Goal: Task Accomplishment & Management: Manage account settings

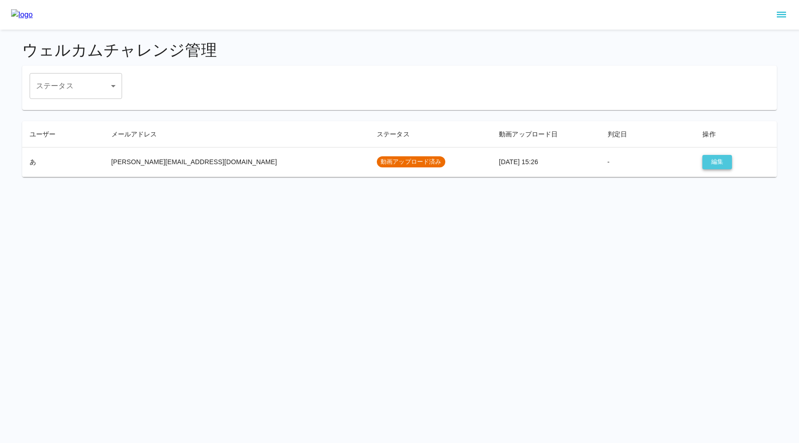
click at [704, 163] on button "編集" at bounding box center [717, 162] width 30 height 14
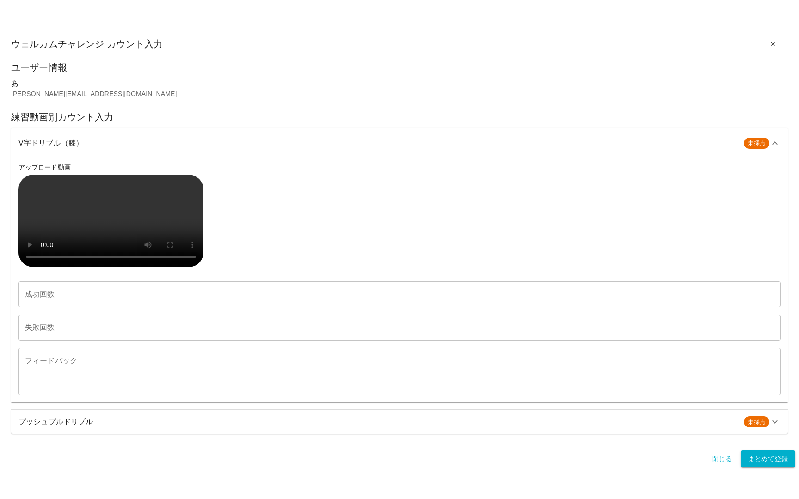
scroll to position [205, 0]
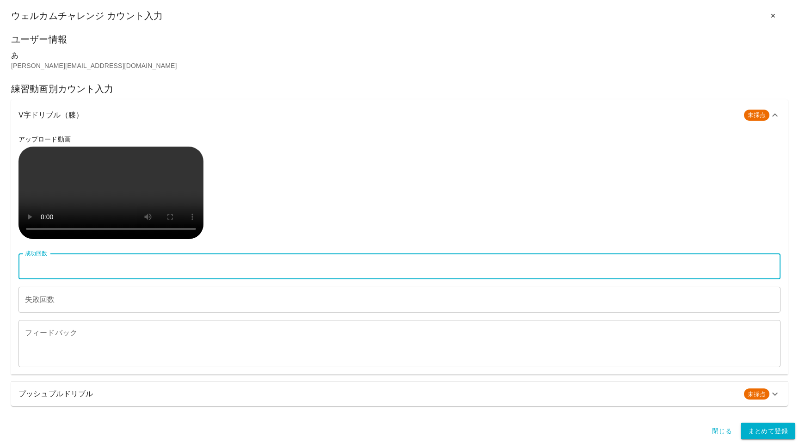
click at [103, 279] on input "成功回数" at bounding box center [399, 266] width 762 height 26
type input "**"
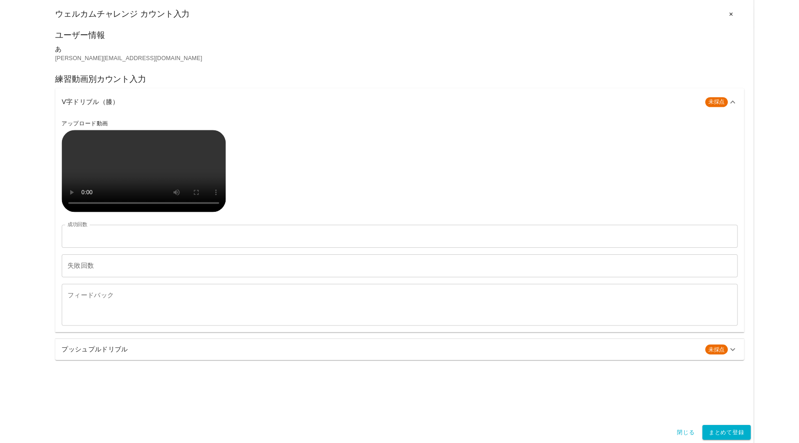
scroll to position [0, 0]
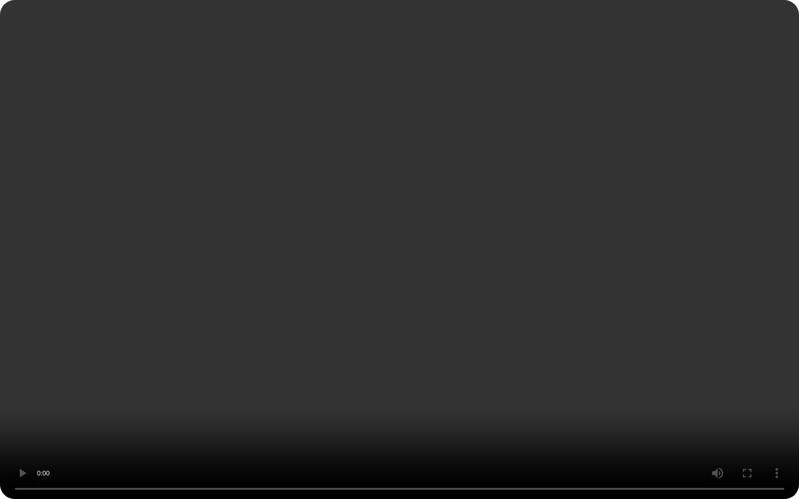
click at [167, 282] on video at bounding box center [399, 249] width 799 height 499
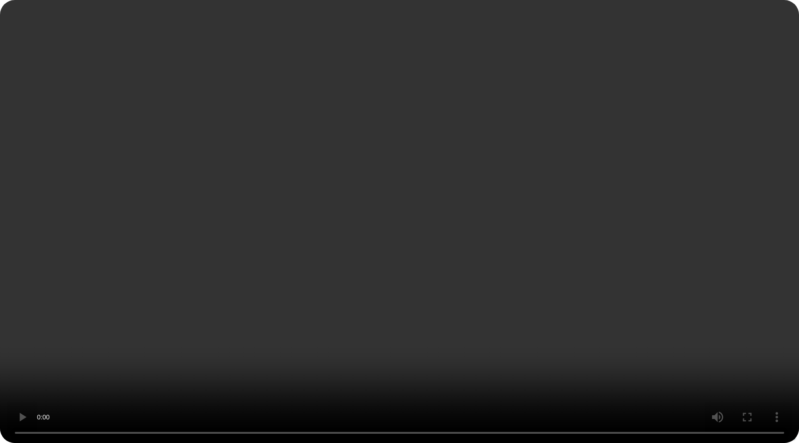
scroll to position [233, 0]
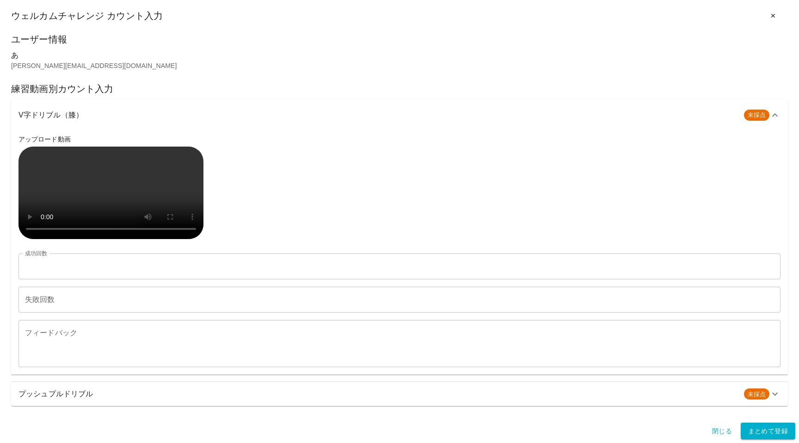
click at [52, 296] on input "失敗回数" at bounding box center [399, 300] width 762 height 26
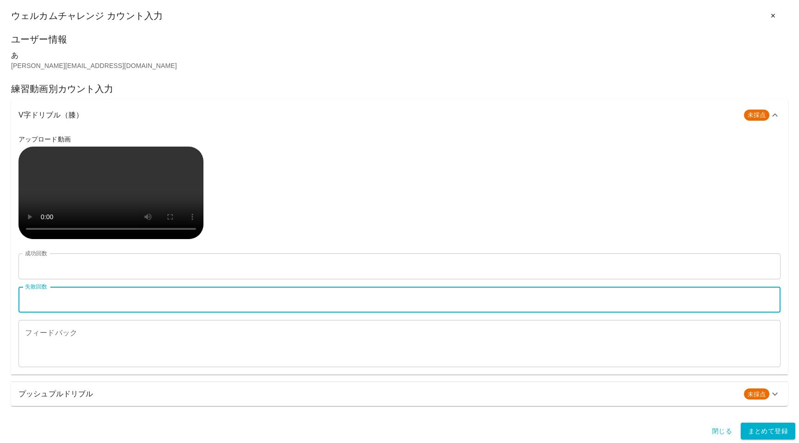
type input "*"
click at [49, 346] on textarea "フィードバック" at bounding box center [399, 344] width 749 height 32
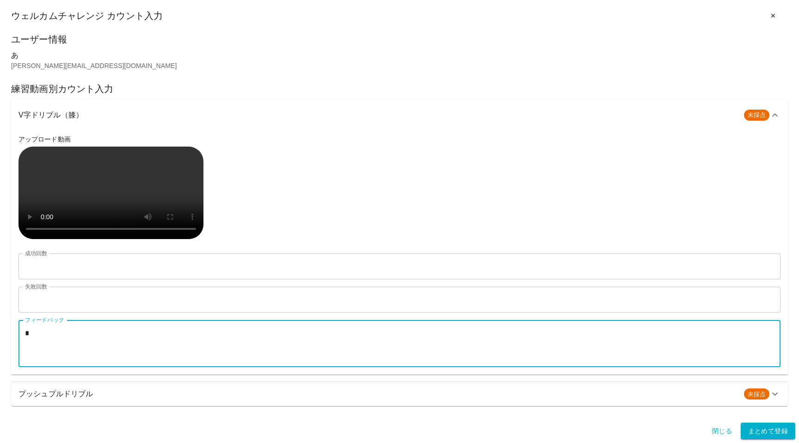
type textarea "*"
click at [136, 355] on textarea "フィードバック" at bounding box center [399, 344] width 749 height 32
click at [129, 347] on textarea "フィードバック" at bounding box center [399, 344] width 749 height 32
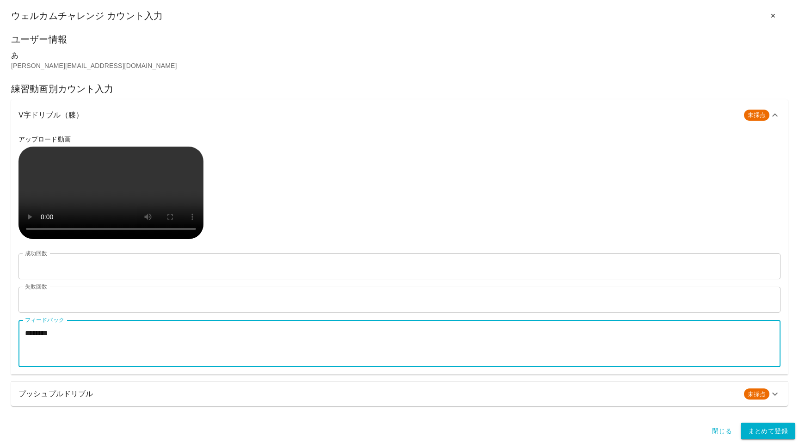
type textarea "********"
click at [106, 393] on h6 "プッシュプルドリブル" at bounding box center [377, 393] width 718 height 13
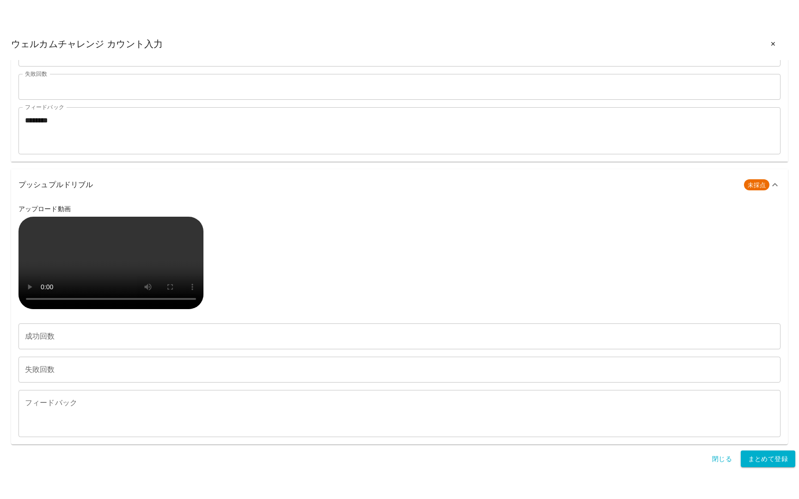
scroll to position [720, 0]
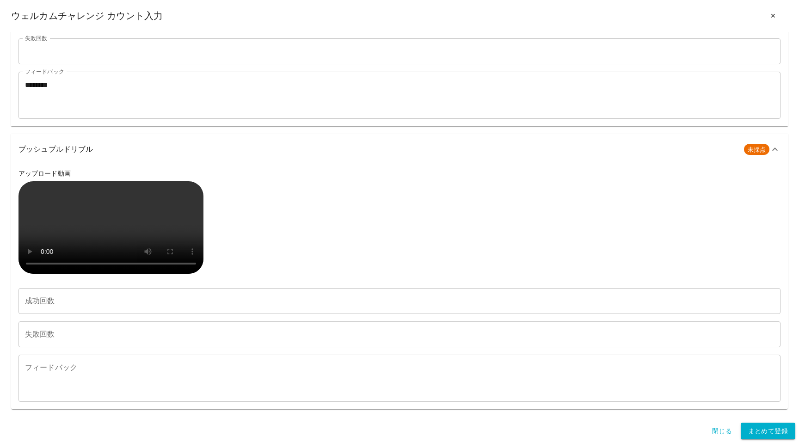
click at [92, 304] on input "成功回数" at bounding box center [399, 301] width 762 height 26
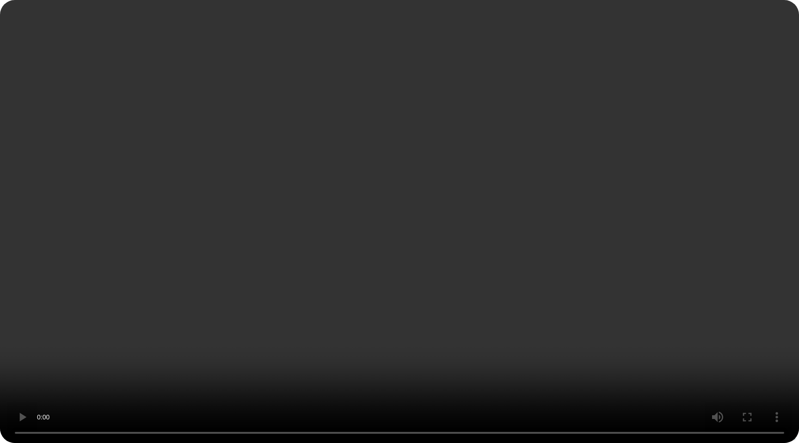
scroll to position [701, 0]
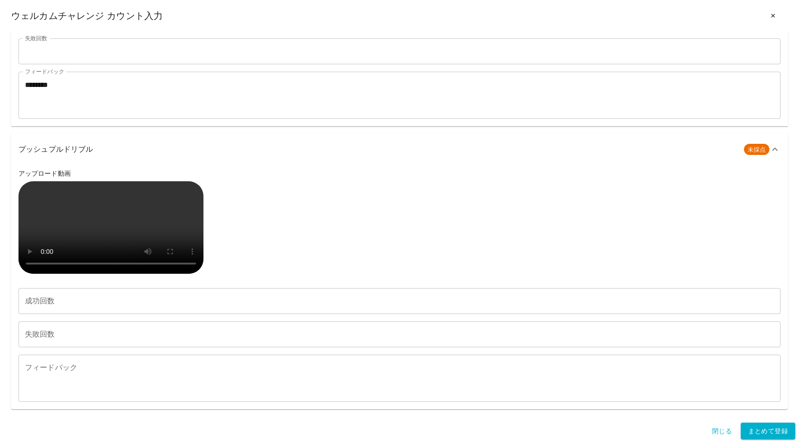
click at [137, 314] on input "成功回数" at bounding box center [399, 301] width 762 height 26
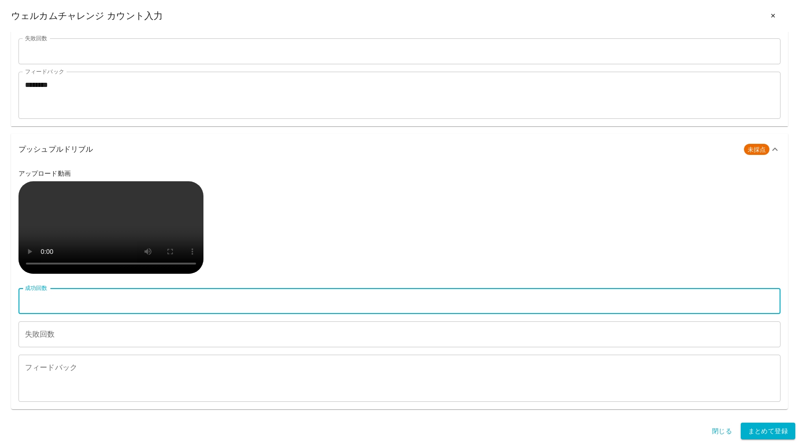
type input "**"
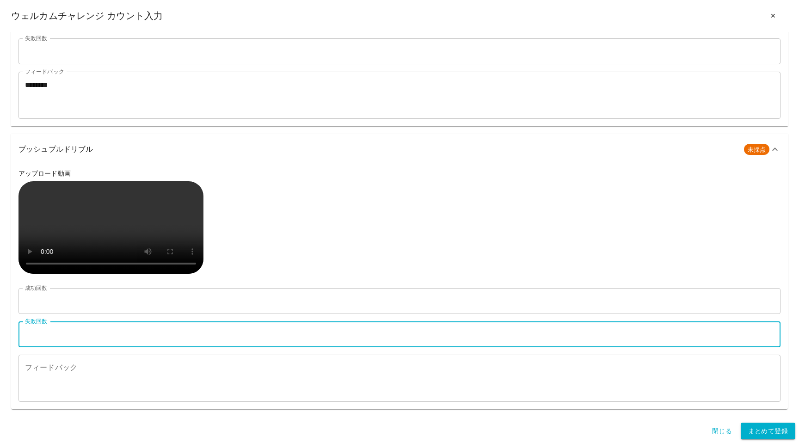
click at [127, 347] on input "失敗回数" at bounding box center [399, 334] width 762 height 26
type input "*"
click at [119, 394] on textarea "フィードバック" at bounding box center [399, 378] width 749 height 32
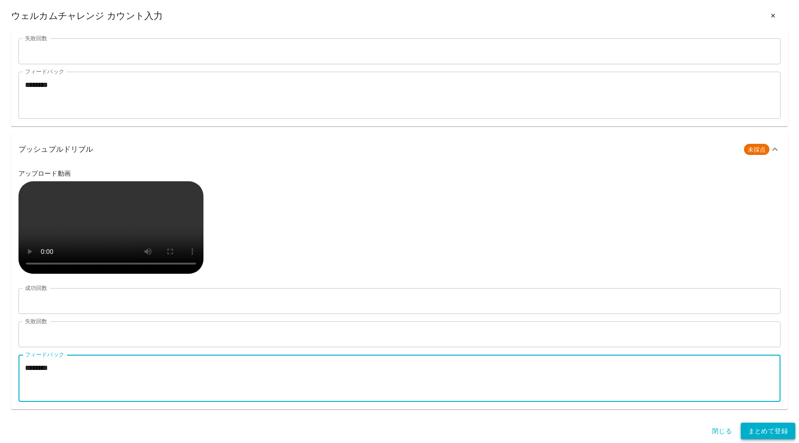
type textarea "********"
click at [756, 434] on button "まとめて登録" at bounding box center [768, 431] width 55 height 17
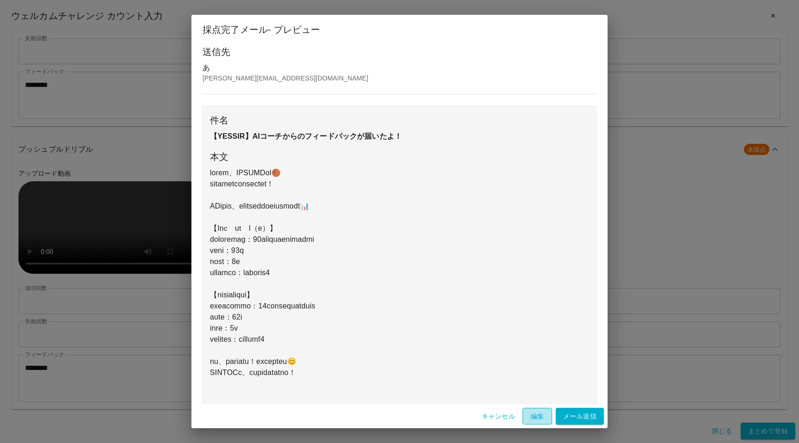
click at [534, 410] on button "編集" at bounding box center [537, 416] width 30 height 17
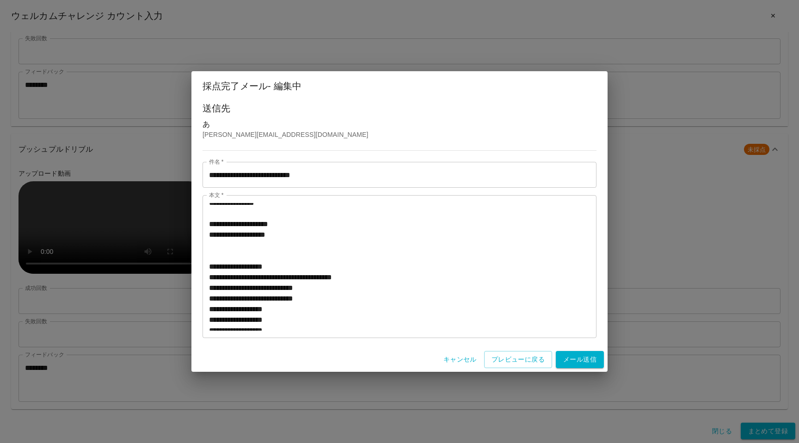
scroll to position [170, 0]
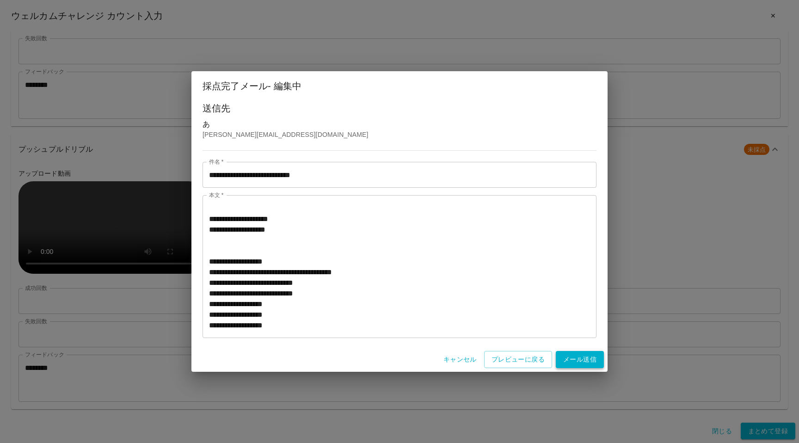
click at [570, 357] on button "メール送信" at bounding box center [580, 359] width 48 height 17
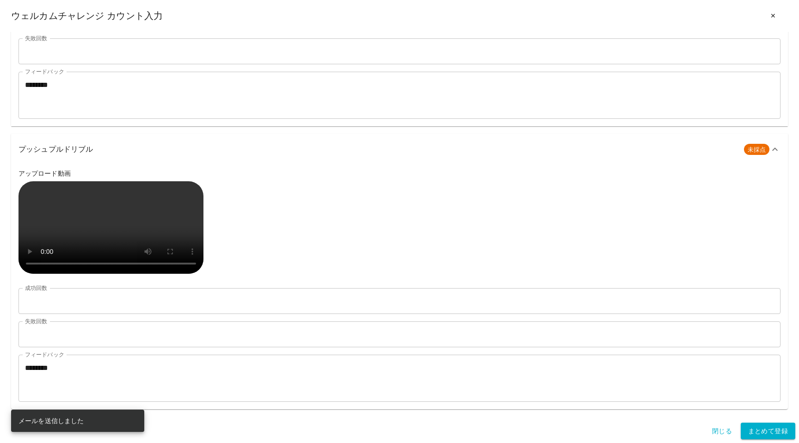
click at [445, 169] on div "アップロード動画" at bounding box center [399, 223] width 762 height 108
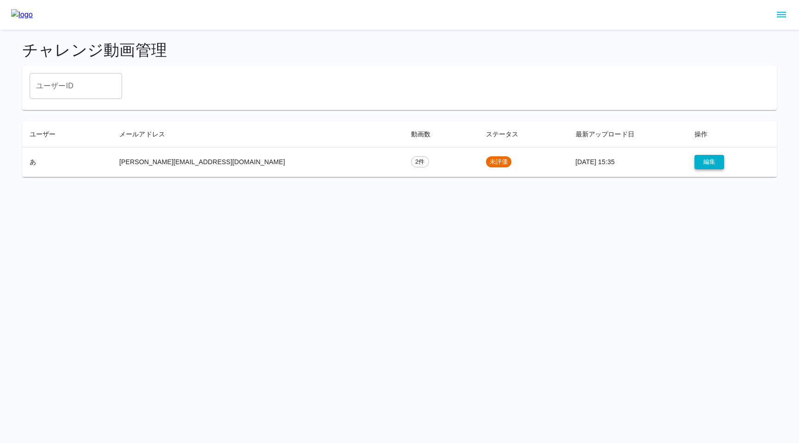
click at [694, 160] on button "編集" at bounding box center [709, 162] width 30 height 14
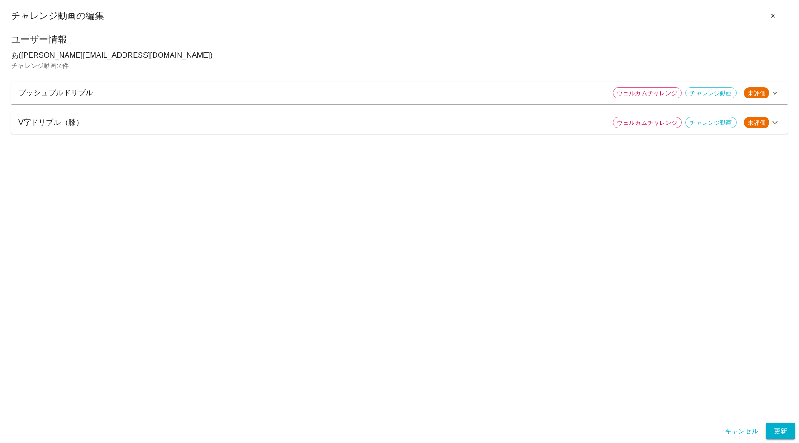
click at [275, 98] on p "プッシュプルドリブル" at bounding box center [311, 92] width 587 height 11
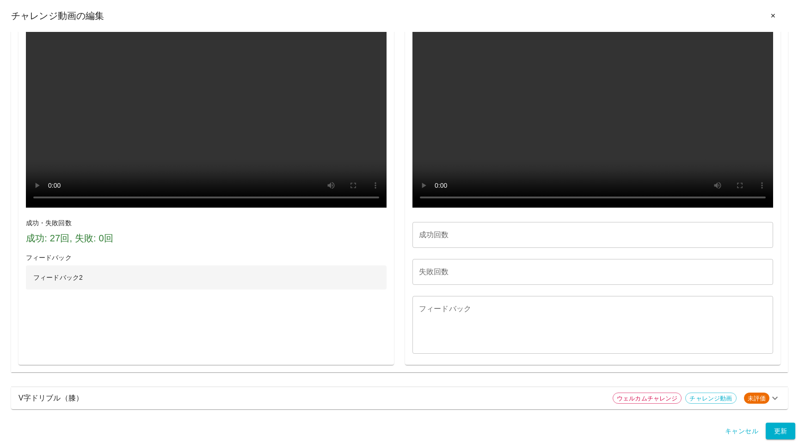
scroll to position [582, 0]
click at [129, 400] on p "V字ドリブル（膝）" at bounding box center [311, 397] width 587 height 11
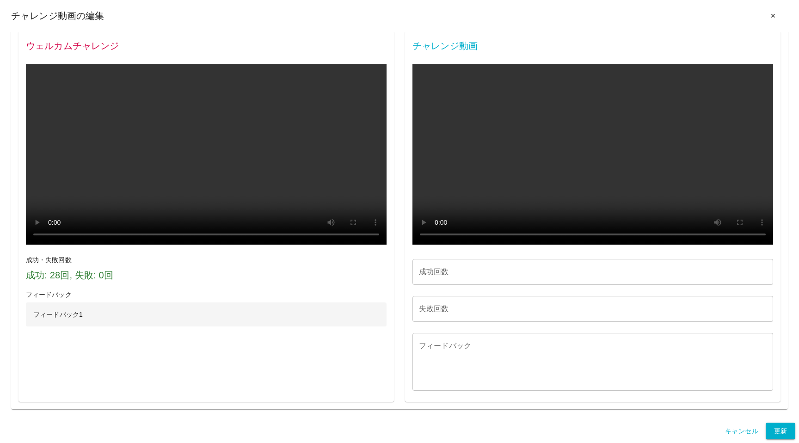
scroll to position [1313, 0]
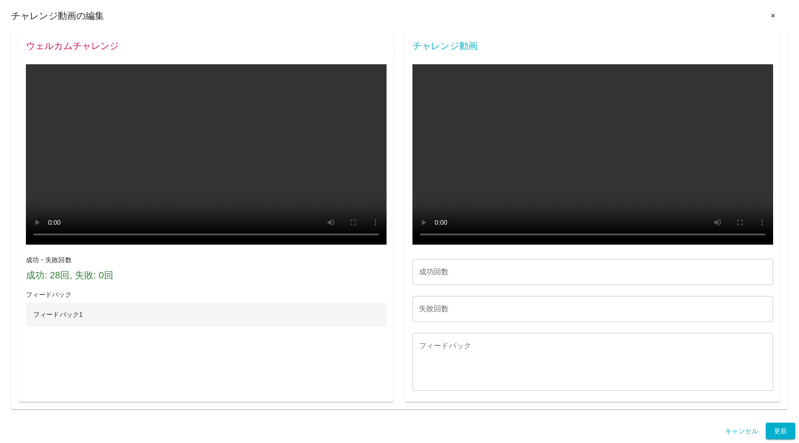
scroll to position [946, 0]
click at [117, 204] on video at bounding box center [206, 154] width 361 height 180
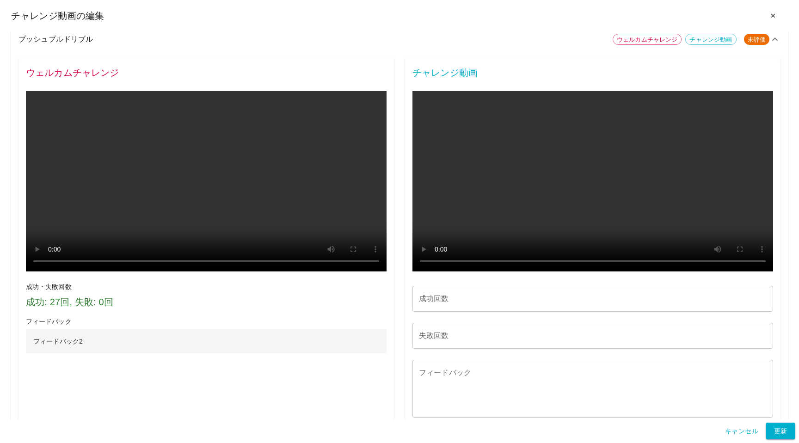
scroll to position [0, 0]
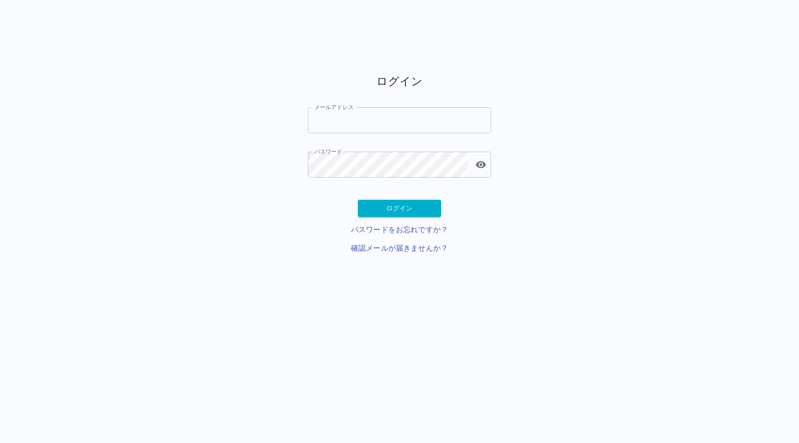
click at [321, 118] on input "メールアドレス" at bounding box center [399, 120] width 183 height 26
click at [414, 116] on input "メールアドレス" at bounding box center [399, 120] width 183 height 26
paste input "**********"
type input "**********"
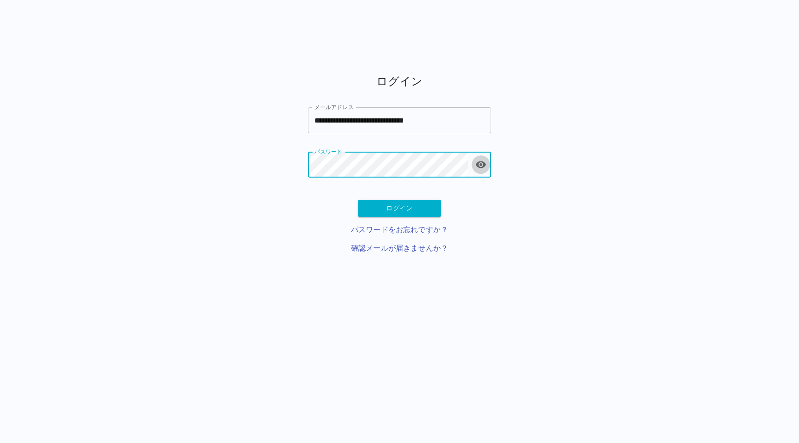
click at [479, 165] on icon "toggle password visibility" at bounding box center [480, 164] width 11 height 11
click at [398, 207] on button "ログイン" at bounding box center [399, 208] width 83 height 17
